Goal: Navigation & Orientation: Find specific page/section

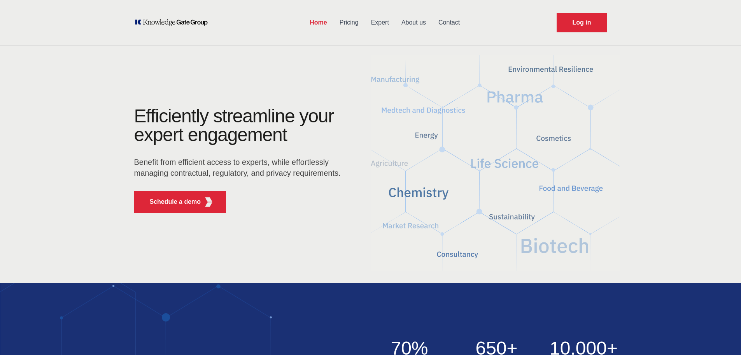
click at [347, 22] on link "Pricing" at bounding box center [350, 22] width 32 height 20
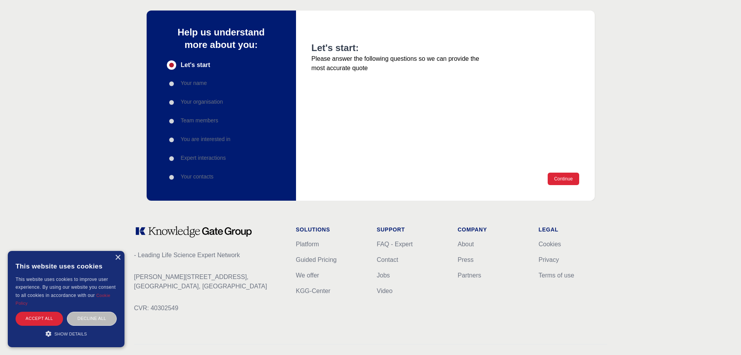
scroll to position [106, 0]
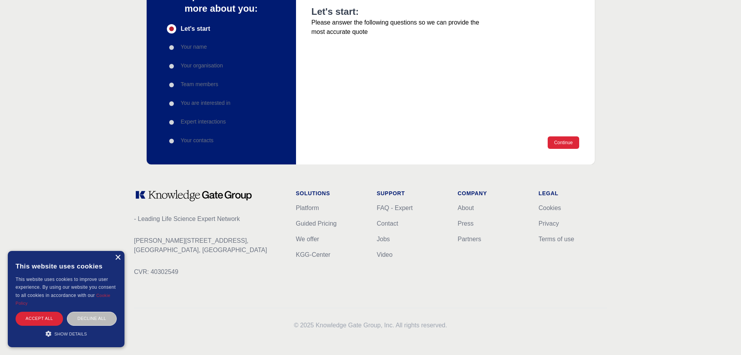
click at [117, 259] on div "×" at bounding box center [118, 258] width 6 height 6
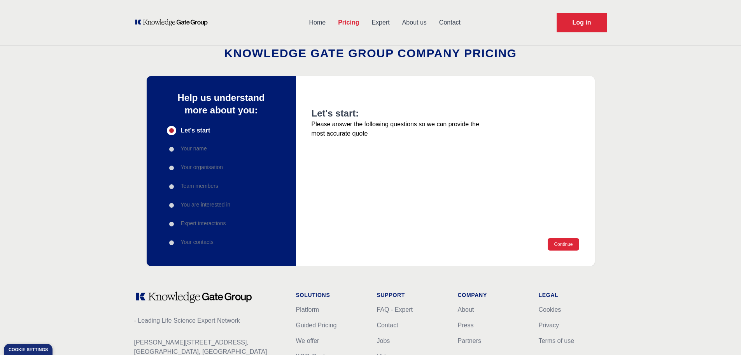
scroll to position [0, 0]
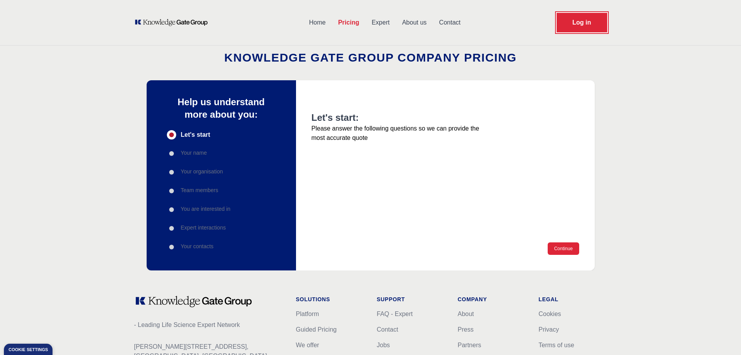
click at [599, 26] on link "Log in" at bounding box center [582, 22] width 51 height 19
